Goal: Task Accomplishment & Management: Use online tool/utility

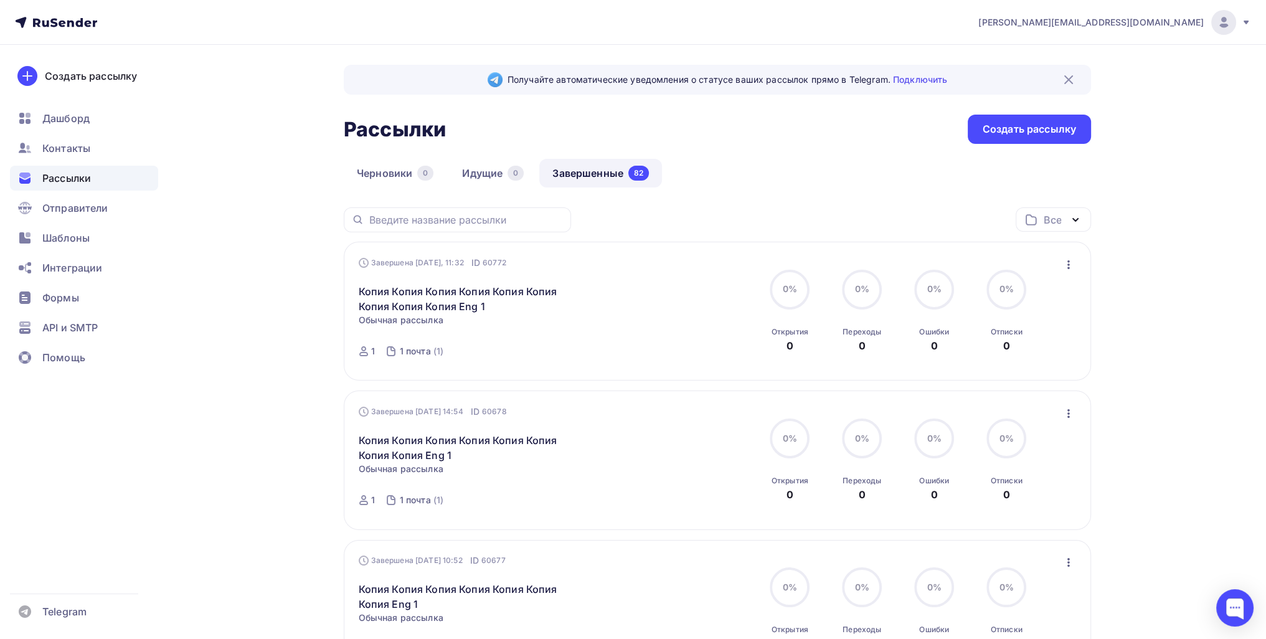
click at [82, 193] on ul "Дашборд Контакты Рассылки Отправители Шаблоны Интеграции Формы API и SMTP Помощь" at bounding box center [84, 241] width 148 height 271
click at [93, 207] on span "Отправители" at bounding box center [75, 208] width 66 height 15
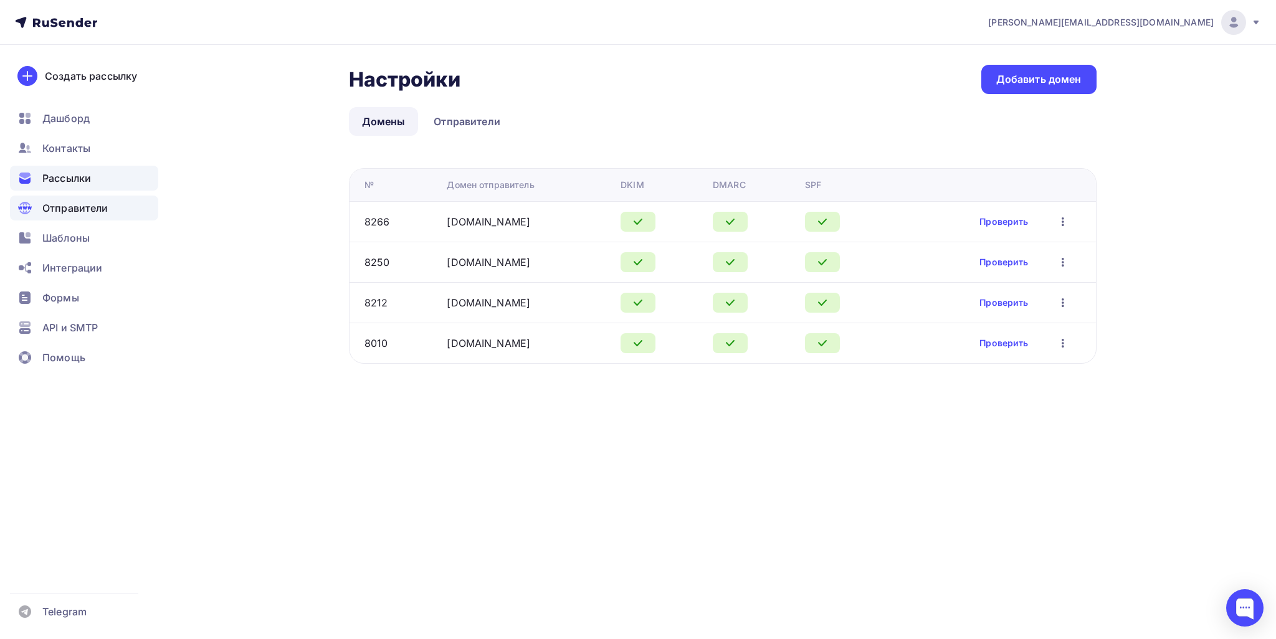
click at [100, 188] on div "Рассылки" at bounding box center [84, 178] width 148 height 25
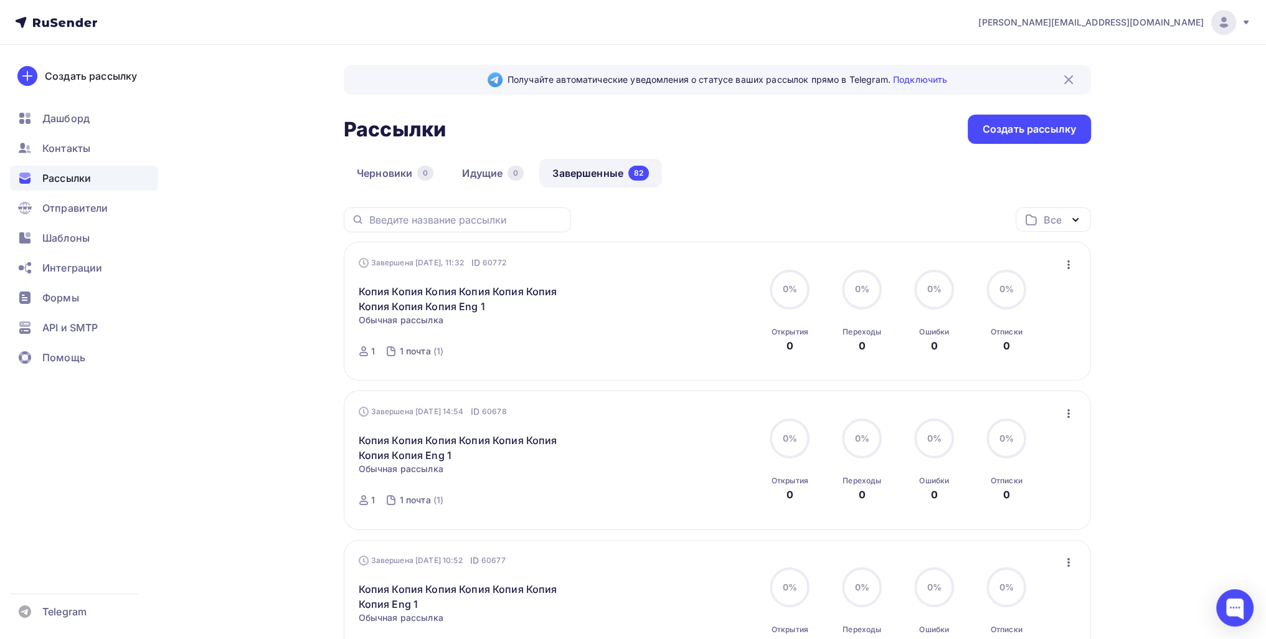
click at [1070, 255] on div "Завершена [DATE], 11:32 ID 60772 Копия Копия Копия Копия Копия Копия Копия Копи…" at bounding box center [718, 311] width 748 height 139
click at [1070, 263] on icon "button" at bounding box center [1068, 264] width 15 height 15
click at [1012, 341] on div "Копировать в новую" at bounding box center [1011, 346] width 128 height 15
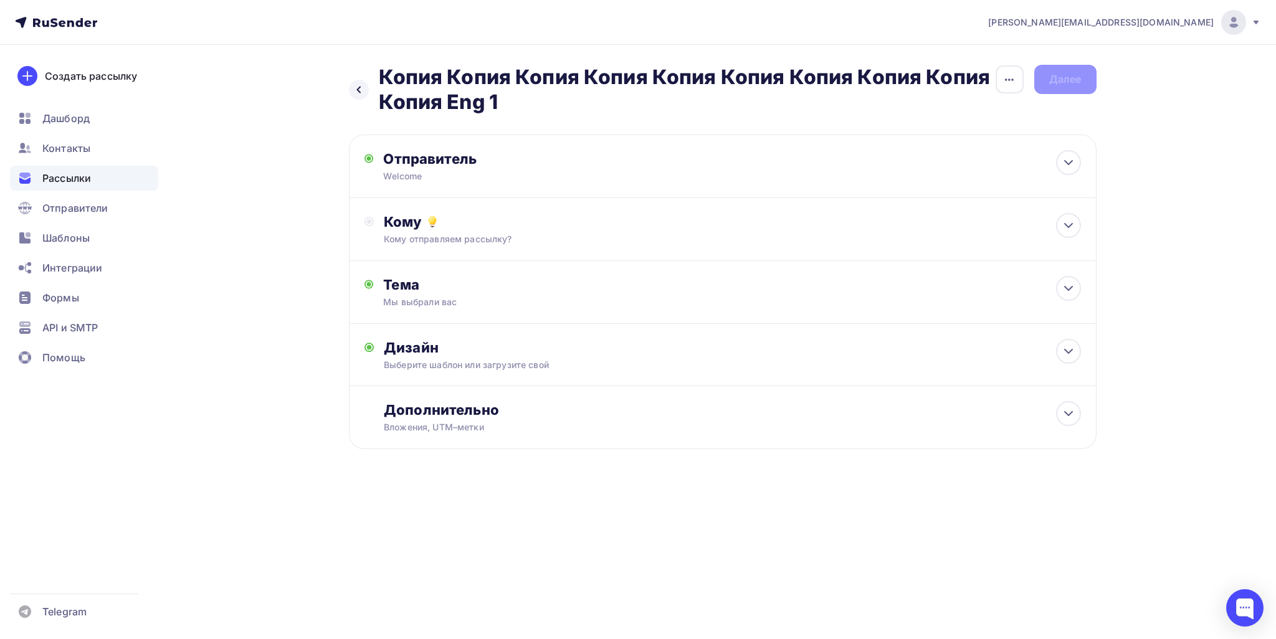
click at [460, 145] on div "Отправитель Welcome Email * Выберите отправителя [EMAIL_ADDRESS][DOMAIN_NAME] […" at bounding box center [723, 167] width 748 height 64
type input "Welcome"
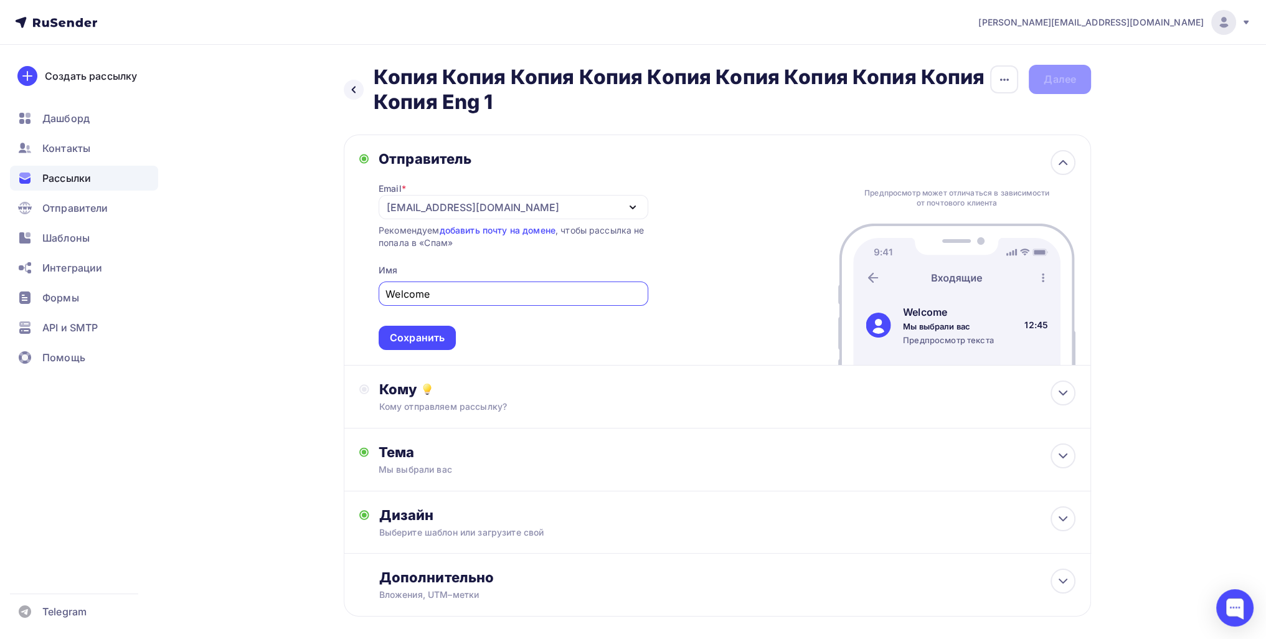
click at [432, 197] on div "[EMAIL_ADDRESS][DOMAIN_NAME]" at bounding box center [514, 207] width 270 height 24
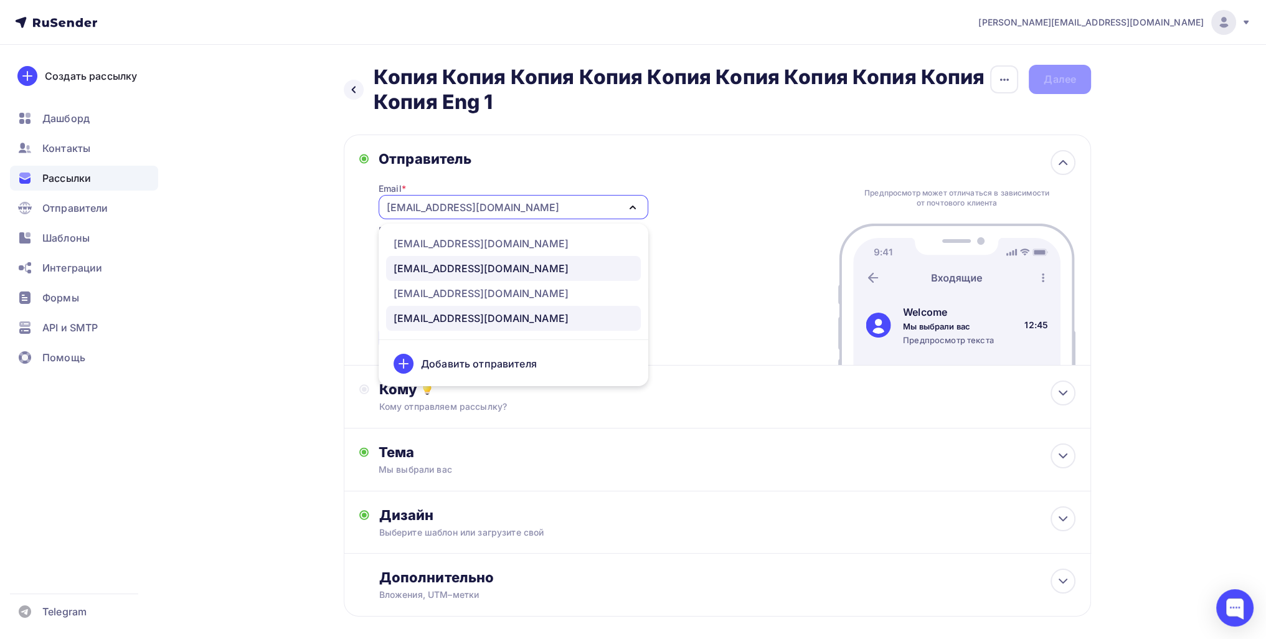
click at [455, 325] on div "[EMAIL_ADDRESS][DOMAIN_NAME]" at bounding box center [481, 318] width 175 height 15
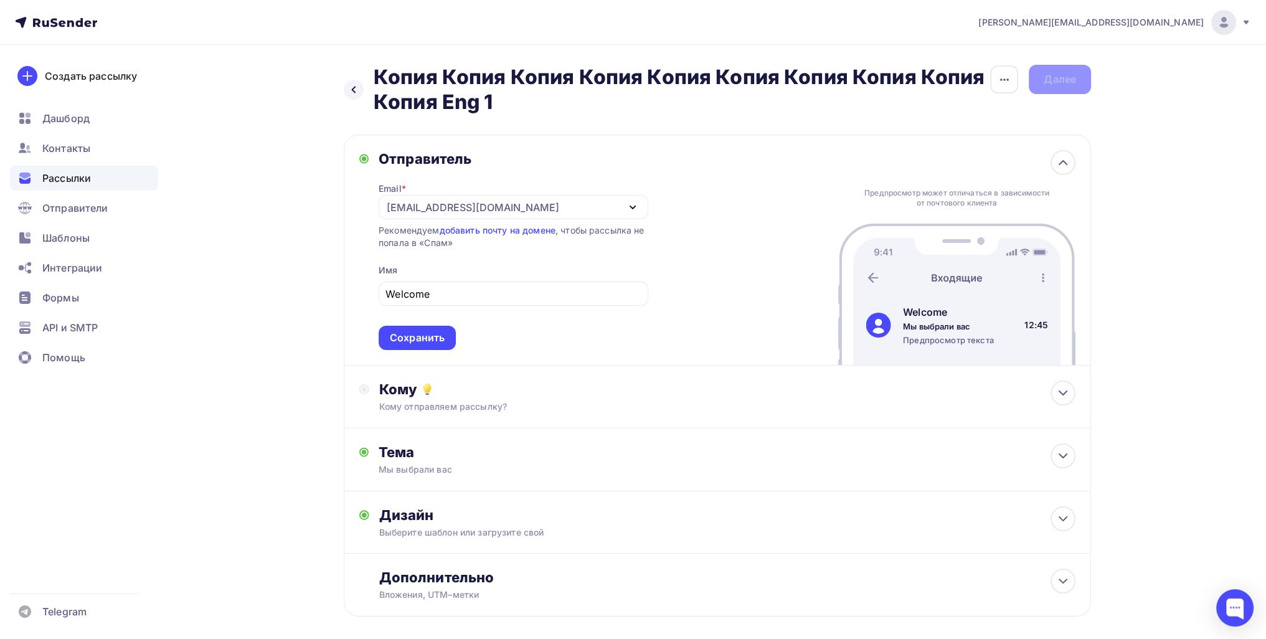
click at [310, 332] on div "Назад Копия Копия Копия Копия Копия Копия Копия Копия Копия Копия Eng 1 Копия К…" at bounding box center [633, 371] width 1021 height 652
click at [449, 337] on div "Сохранить" at bounding box center [417, 338] width 77 height 24
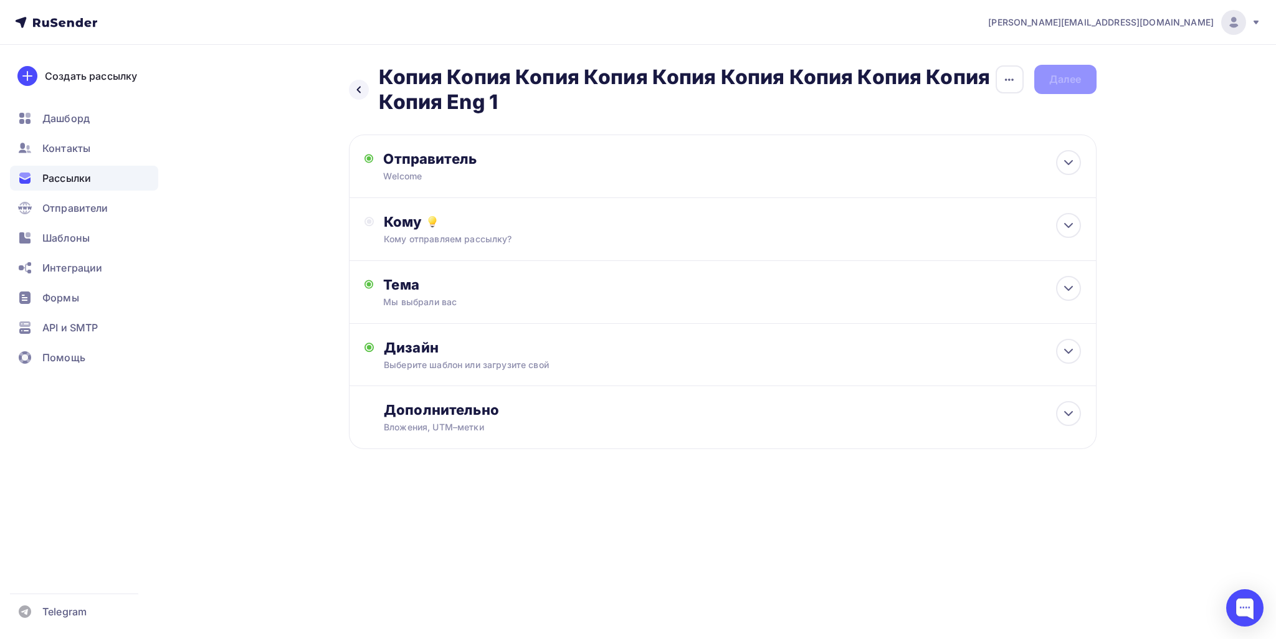
click at [1089, 120] on div "Назад Копия Копия Копия Копия Копия Копия Копия Копия Копия Копия Eng 1 Копия К…" at bounding box center [723, 272] width 748 height 415
click at [1069, 77] on div "Назад Копия Копия Копия Копия Копия Копия Копия Копия Копия Копия Eng 1 Копия К…" at bounding box center [723, 90] width 748 height 50
click at [498, 230] on div "Кому Кому отправляем рассылку? Списки получателей Выберите список Все списки id…" at bounding box center [732, 229] width 696 height 32
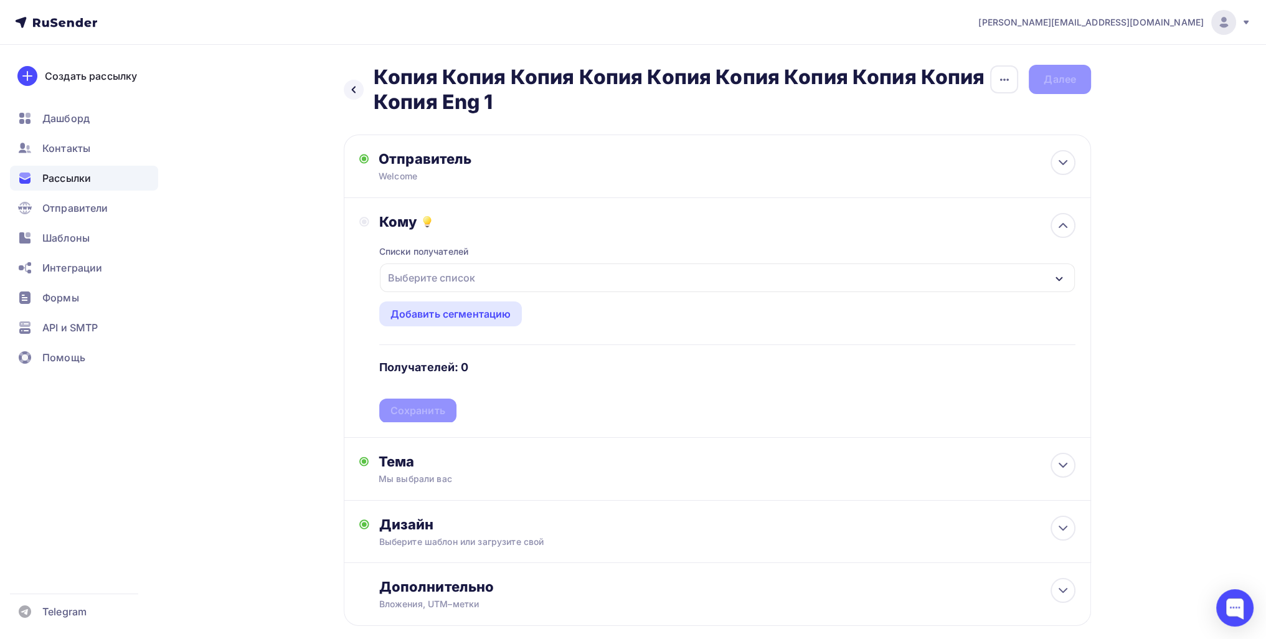
click at [429, 282] on div "Выберите список" at bounding box center [431, 278] width 97 height 22
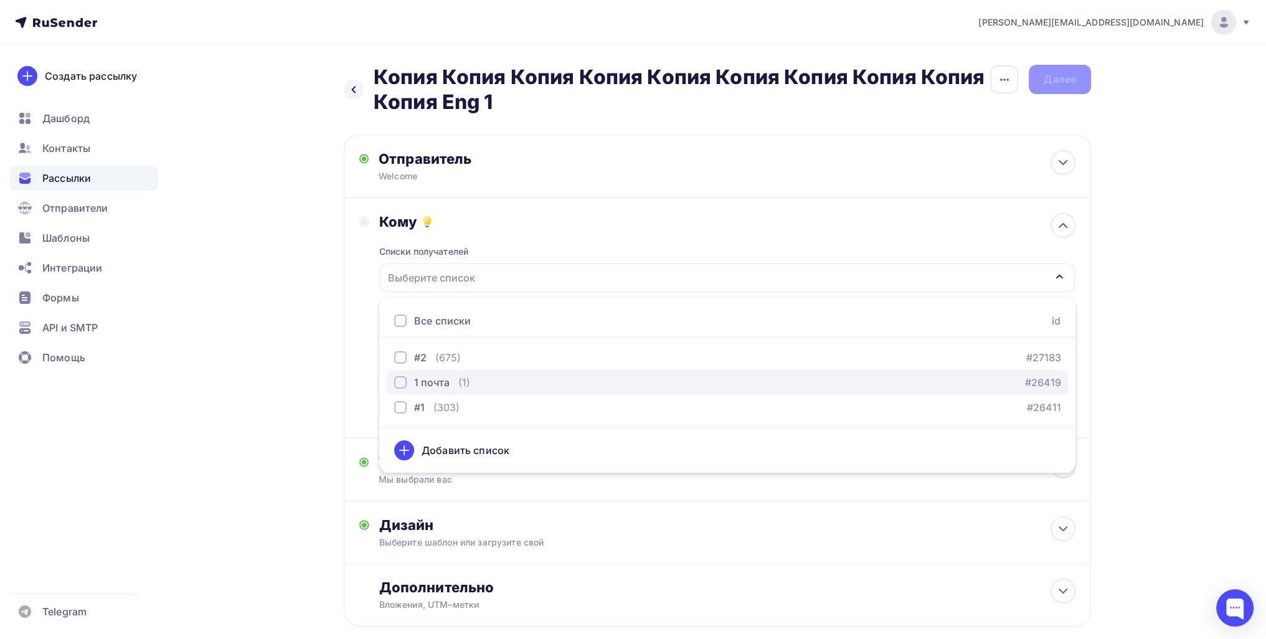
click at [391, 382] on button "1 почта (1) #26419" at bounding box center [727, 382] width 681 height 25
drag, startPoint x: 296, startPoint y: 377, endPoint x: 366, endPoint y: 393, distance: 71.6
click at [296, 377] on div "Назад Копия Копия Копия Копия Копия Копия Копия Копия Копия Копия Eng 1 Копия К…" at bounding box center [633, 376] width 1021 height 662
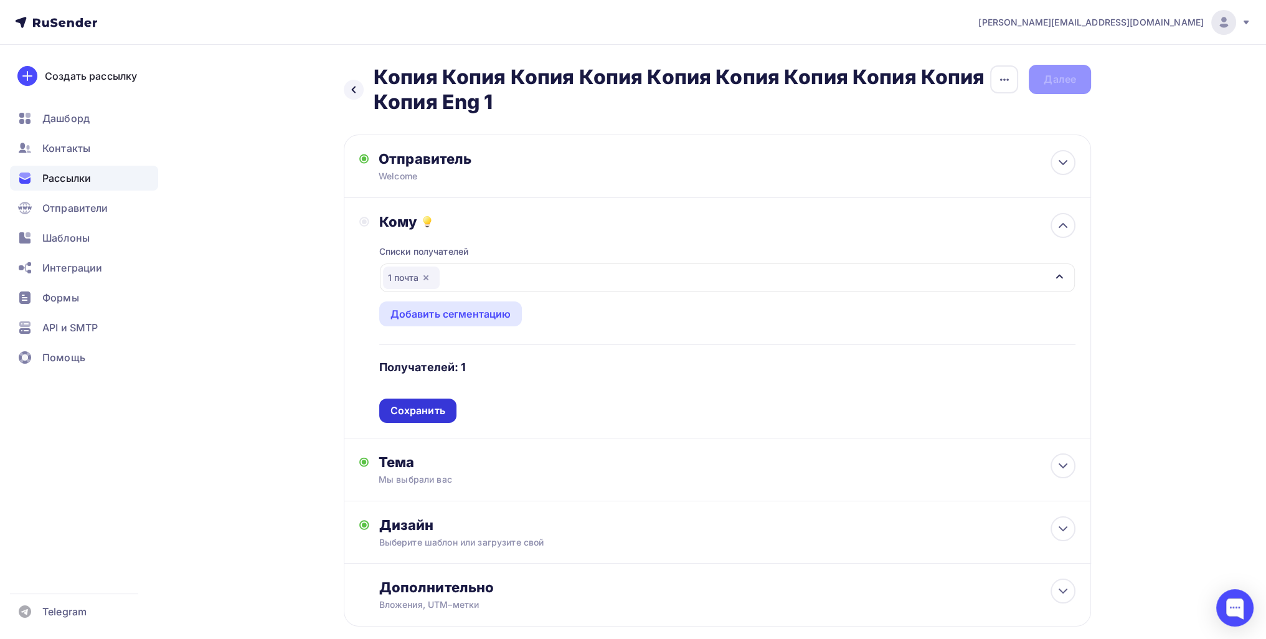
click at [401, 405] on div "Списки получателей 1 почта Все списки id #2 (675) #27183 1 почта (1) #26419 #1 …" at bounding box center [727, 326] width 696 height 192
click at [423, 419] on div "Сохранить" at bounding box center [417, 411] width 77 height 24
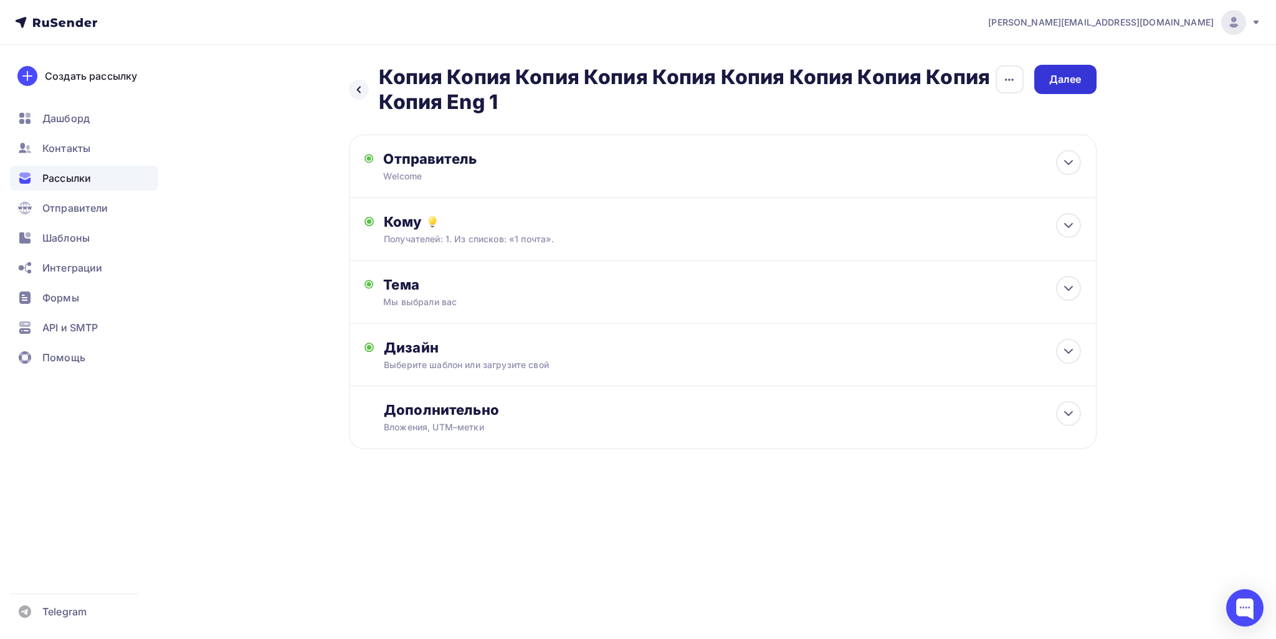
click at [1059, 67] on div "Далее" at bounding box center [1065, 79] width 62 height 29
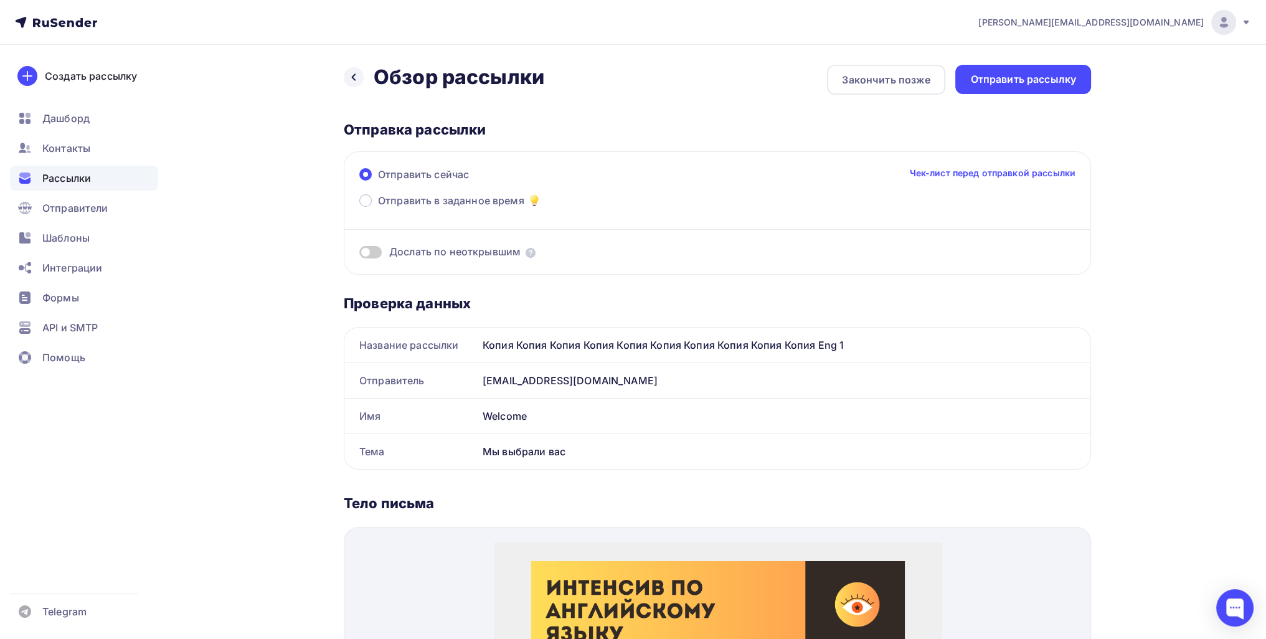
drag, startPoint x: 617, startPoint y: 376, endPoint x: 510, endPoint y: 378, distance: 107.2
click at [510, 378] on div "[EMAIL_ADDRESS][DOMAIN_NAME]" at bounding box center [784, 380] width 613 height 35
copy div "[DOMAIN_NAME]"
click at [1035, 57] on div "Назад Обзор рассылки Обзор рассылки Закончить позже Отправить рассылку Отправка…" at bounding box center [633, 585] width 1021 height 1081
click at [1024, 78] on div "Отправить рассылку" at bounding box center [1024, 79] width 106 height 14
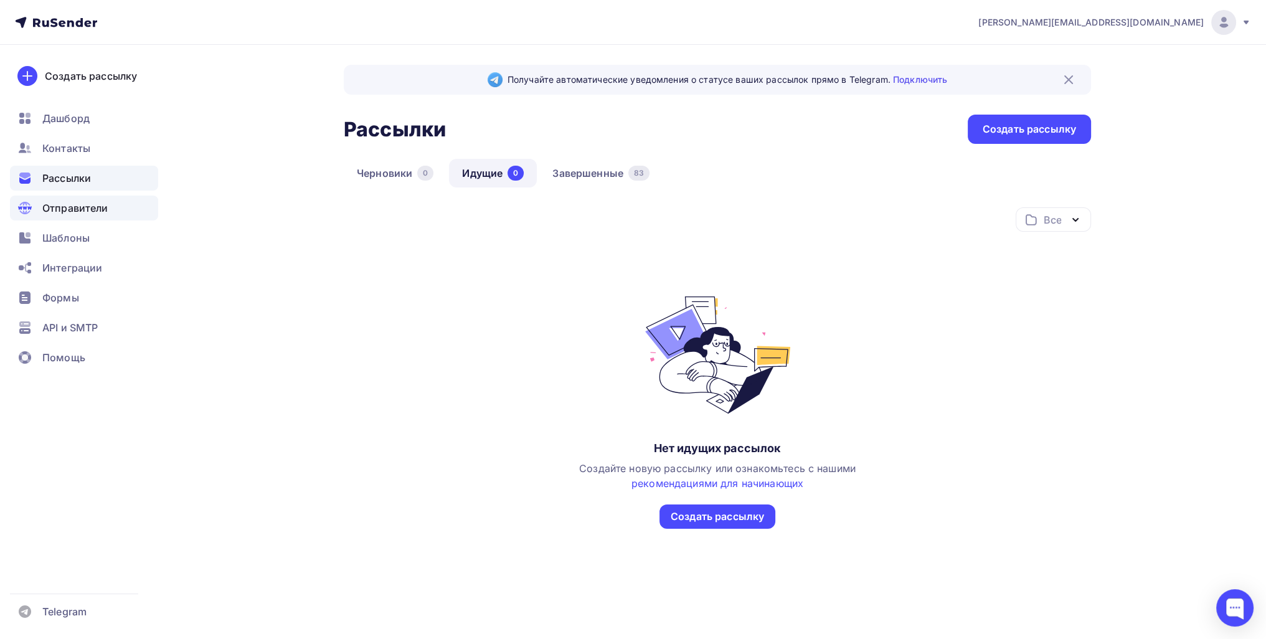
click at [113, 205] on div "Отправители" at bounding box center [84, 208] width 148 height 25
